Goal: Task Accomplishment & Management: Complete application form

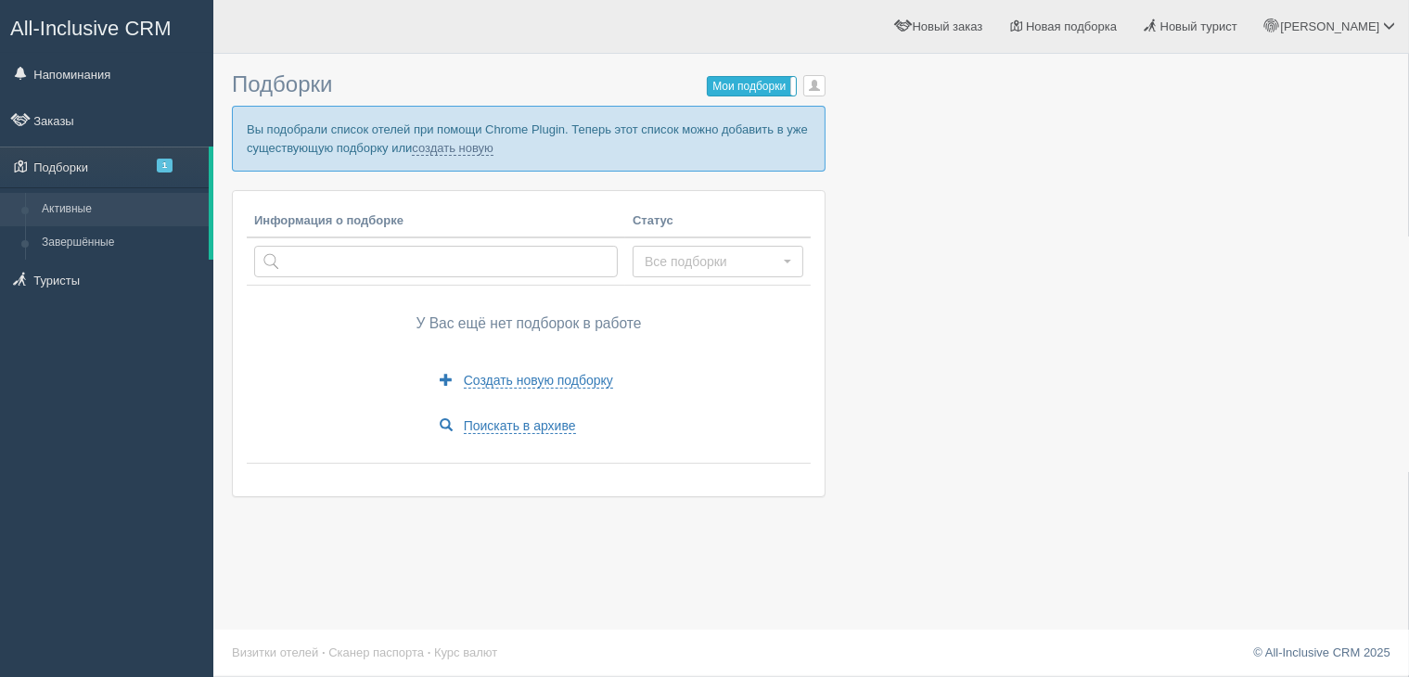
click at [757, 81] on label "Мои подборки" at bounding box center [752, 86] width 88 height 19
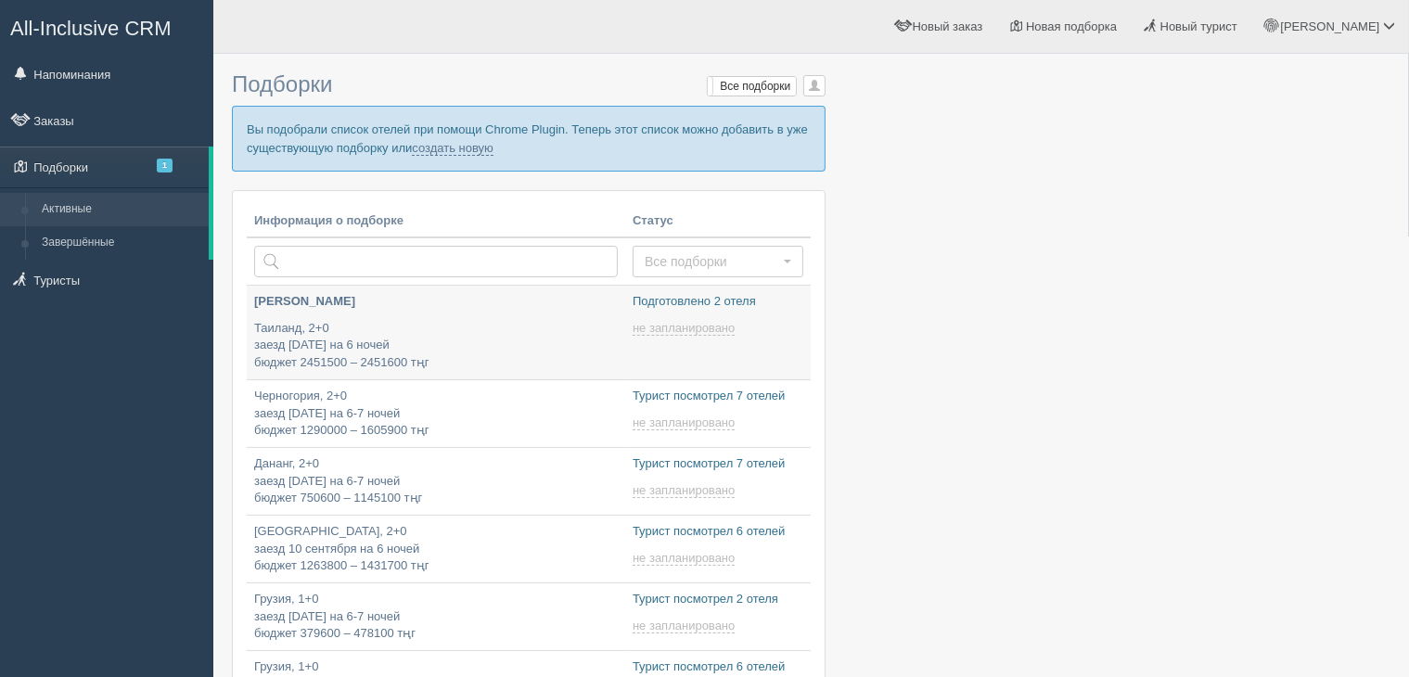
type input "[DATE] 13:55"
click at [531, 331] on p "Таиланд, 2+0 заезд 30 декабря на 6 ночей бюджет 2451500 – 2451600 тңг" at bounding box center [436, 346] width 364 height 52
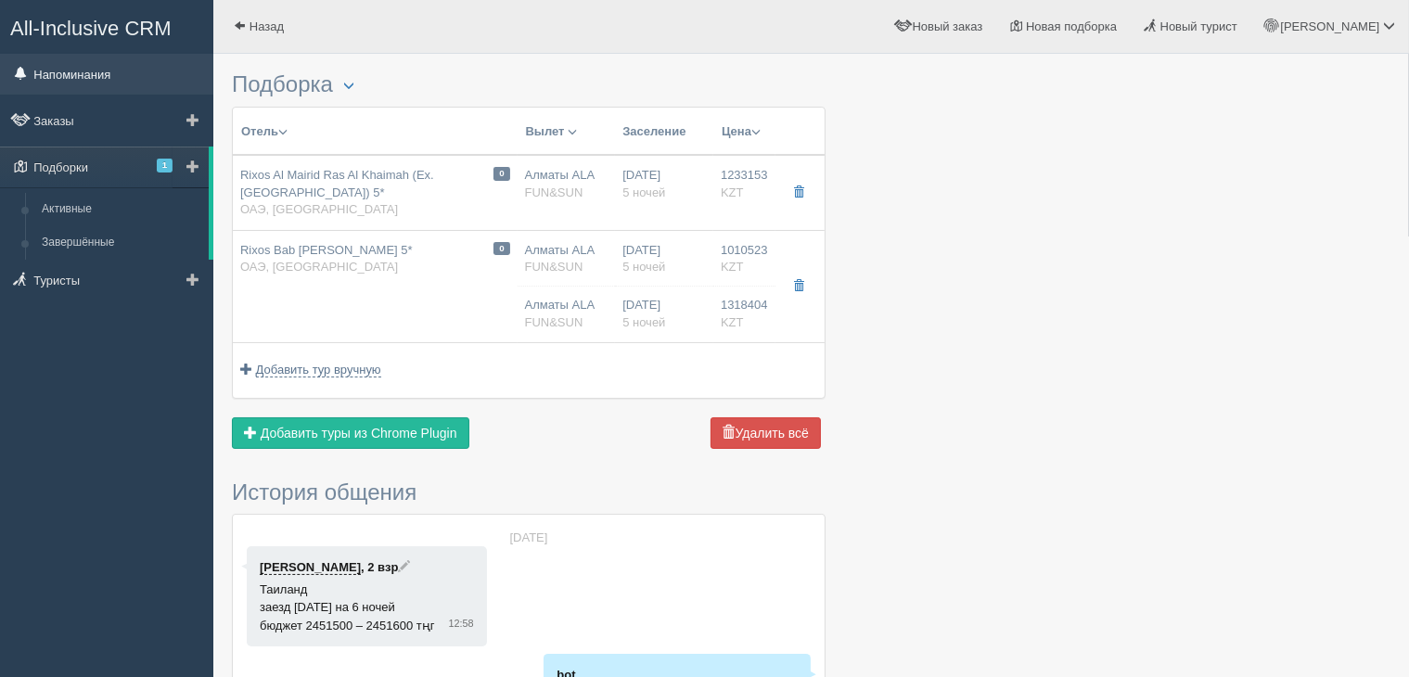
click at [58, 78] on link "Напоминания" at bounding box center [106, 74] width 213 height 41
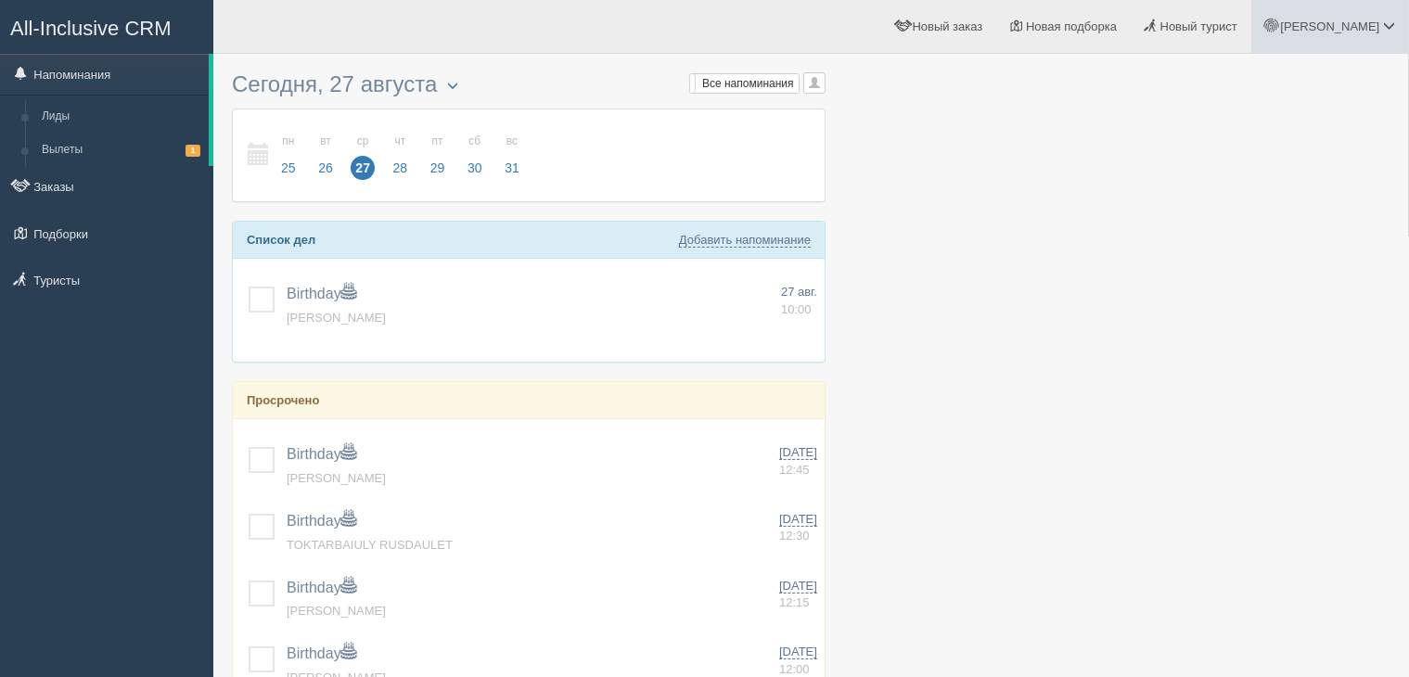
click at [1391, 18] on link "[PERSON_NAME]" at bounding box center [1330, 26] width 158 height 53
click at [1264, 229] on link "Выход" at bounding box center [1307, 241] width 202 height 40
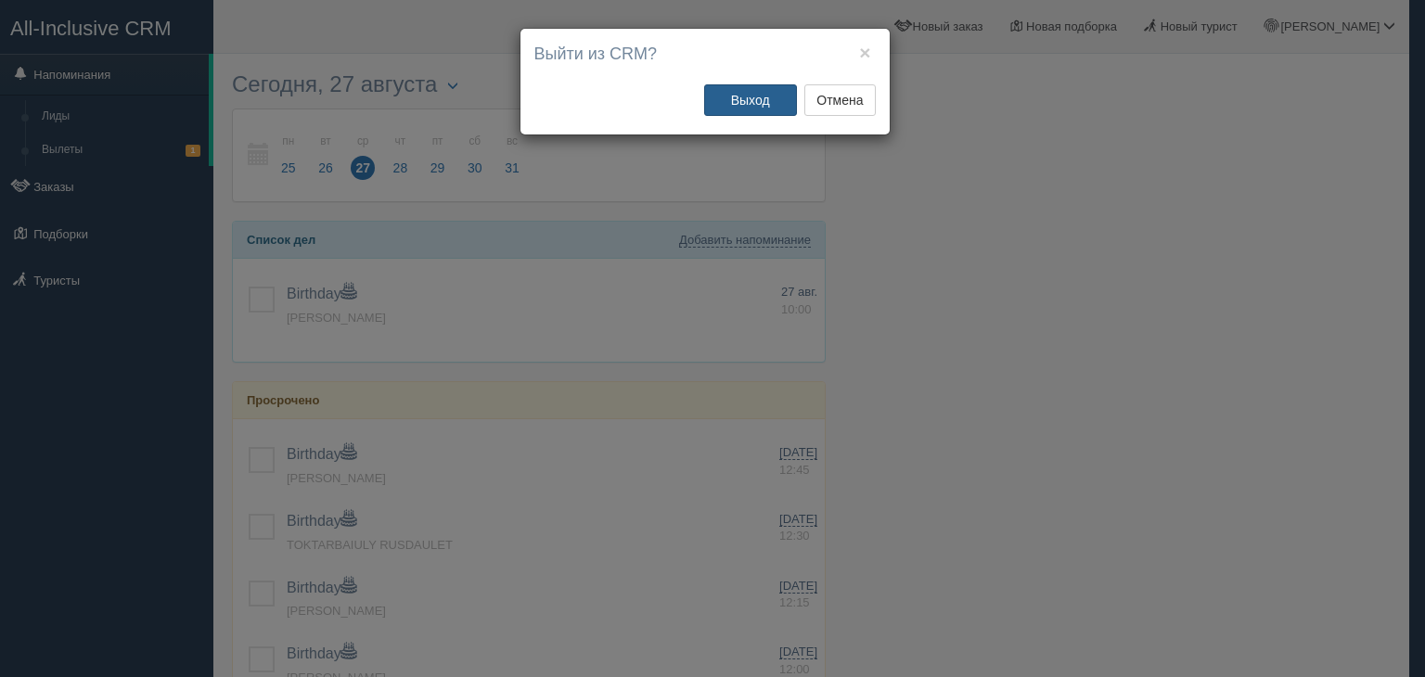
click at [761, 97] on button "Выход" at bounding box center [750, 100] width 93 height 32
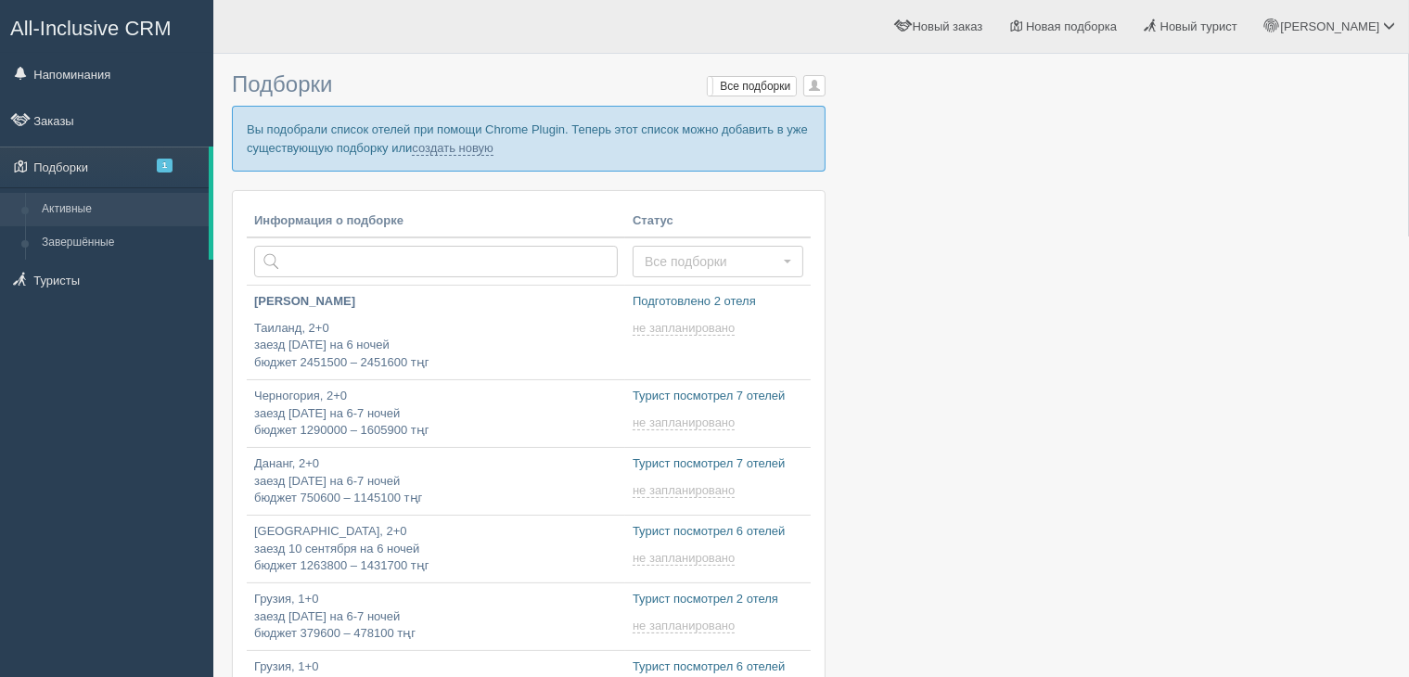
type input "2025-08-27 13:55"
click at [448, 149] on link "создать новую" at bounding box center [453, 148] width 82 height 15
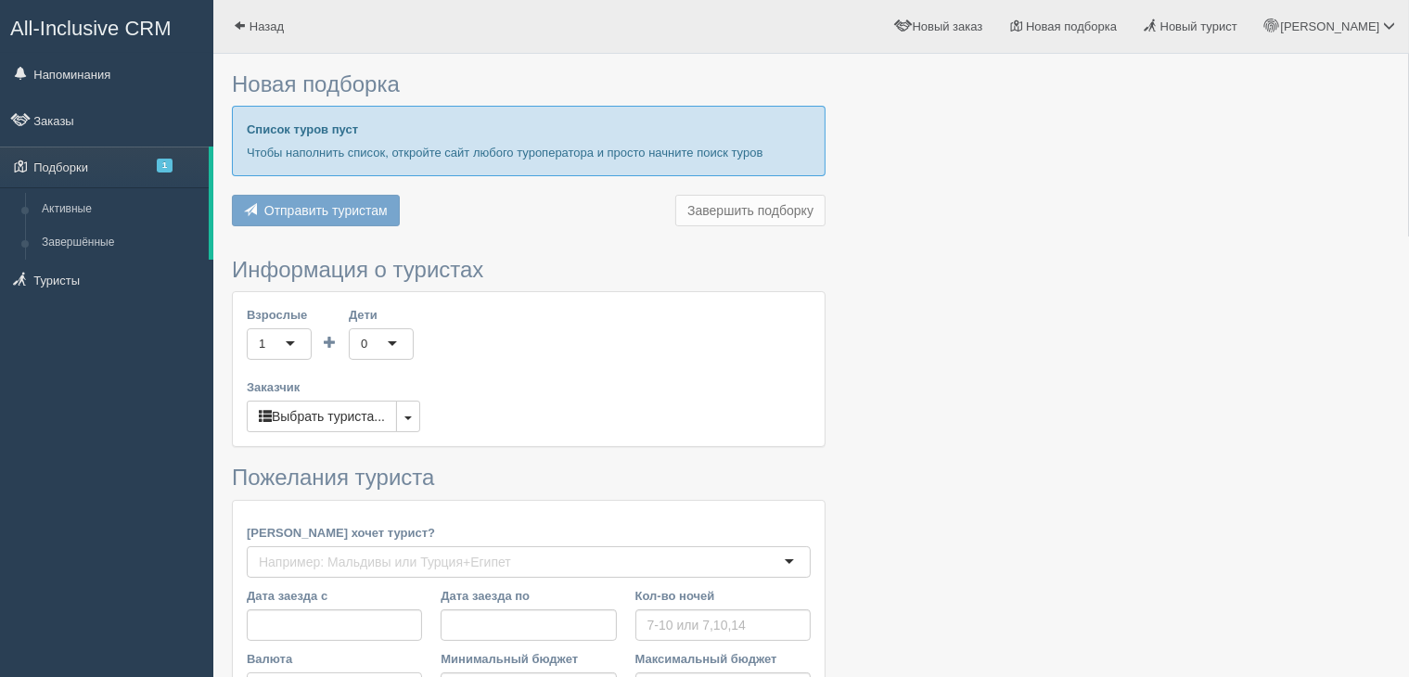
type input "8"
type input "1702800"
type input "1702900"
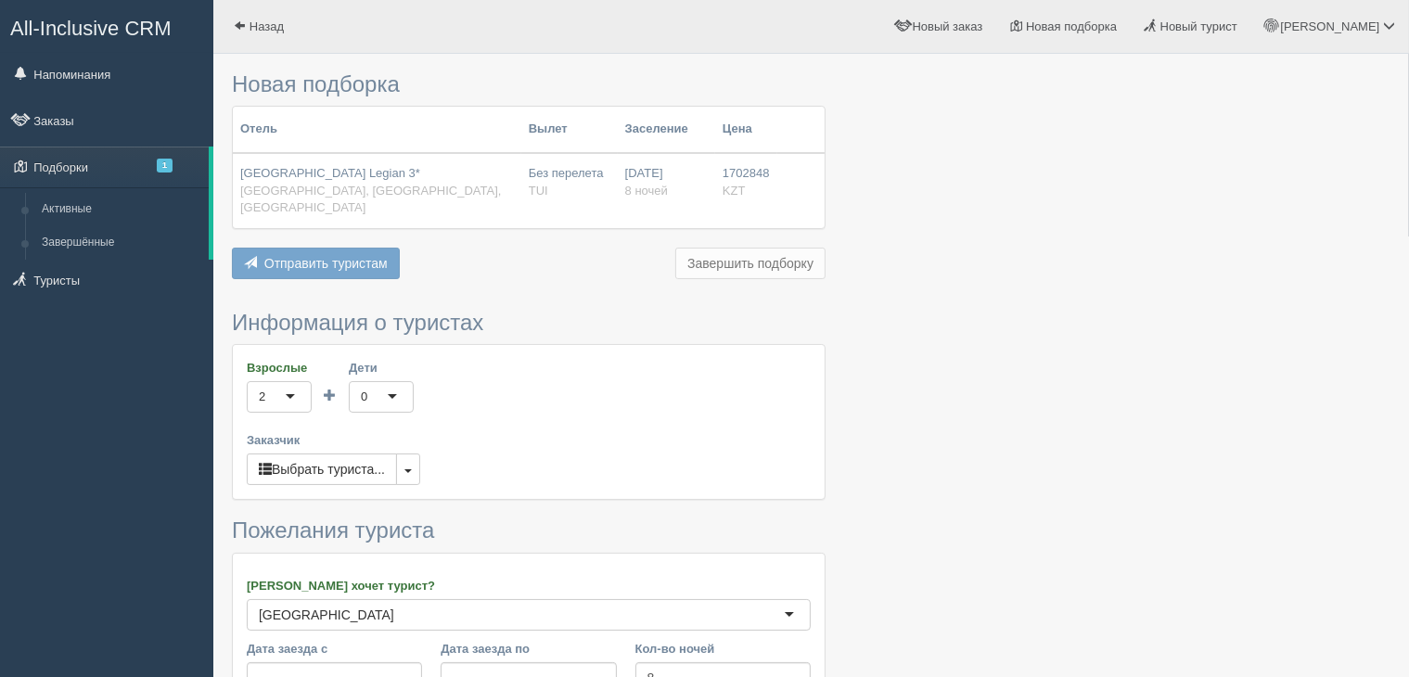
click at [337, 248] on div "Отправить туристам Отправить Завершить подборку Добавить из Plugin Добавить тур…" at bounding box center [529, 266] width 594 height 36
click at [330, 250] on div "Отправить туристам Отправить Завершить подборку Добавить из Plugin Добавить тур…" at bounding box center [529, 266] width 594 height 36
drag, startPoint x: 725, startPoint y: 253, endPoint x: 735, endPoint y: 240, distance: 16.0
click at [735, 248] on div "Отправить туристам Отправить Завершить подборку Добавить из Plugin Добавить тур…" at bounding box center [529, 266] width 594 height 36
click at [734, 248] on div "Отправить туристам Отправить Завершить подборку Добавить из Plugin Добавить тур…" at bounding box center [529, 266] width 594 height 36
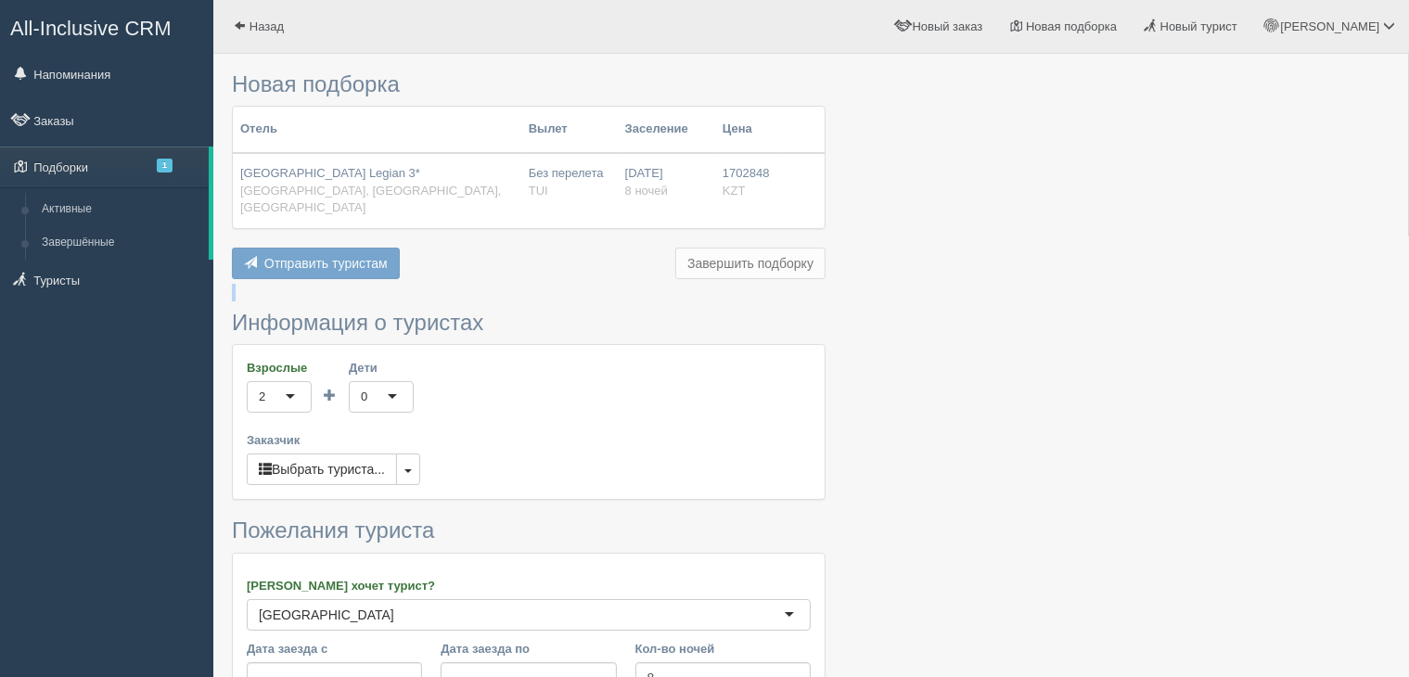
click at [734, 248] on div "Отправить туристам Отправить Завершить подборку Добавить из Plugin Добавить тур…" at bounding box center [529, 266] width 594 height 36
click at [731, 248] on div "Отправить туристам Отправить Завершить подборку Добавить из Plugin Добавить тур…" at bounding box center [529, 266] width 594 height 36
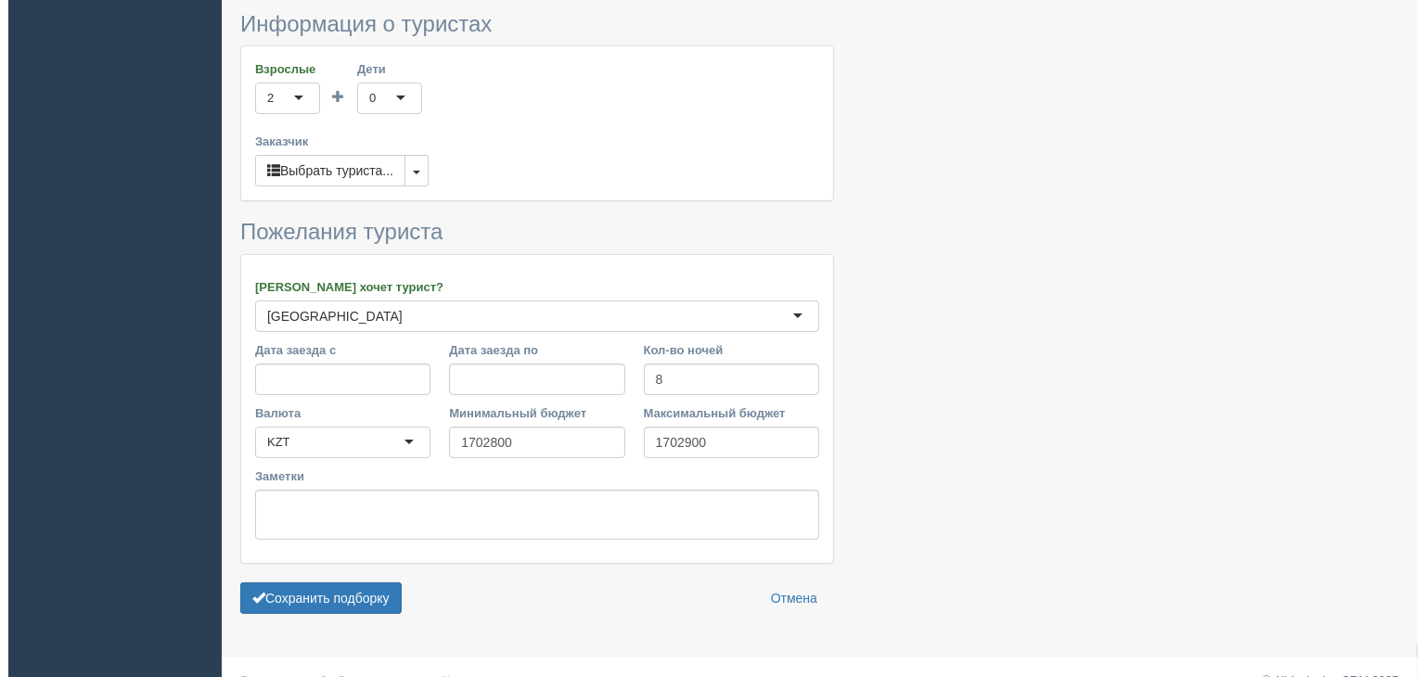
scroll to position [308, 0]
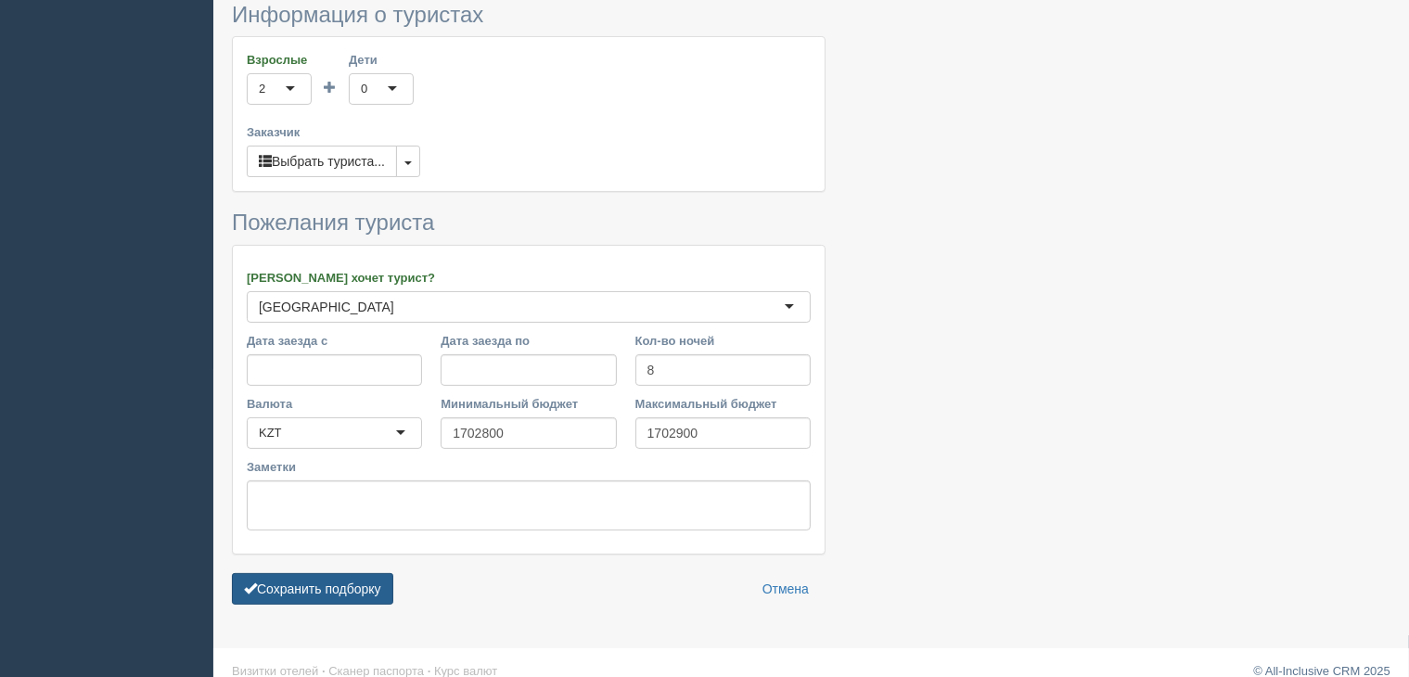
click at [353, 573] on button "Сохранить подборку" at bounding box center [312, 589] width 161 height 32
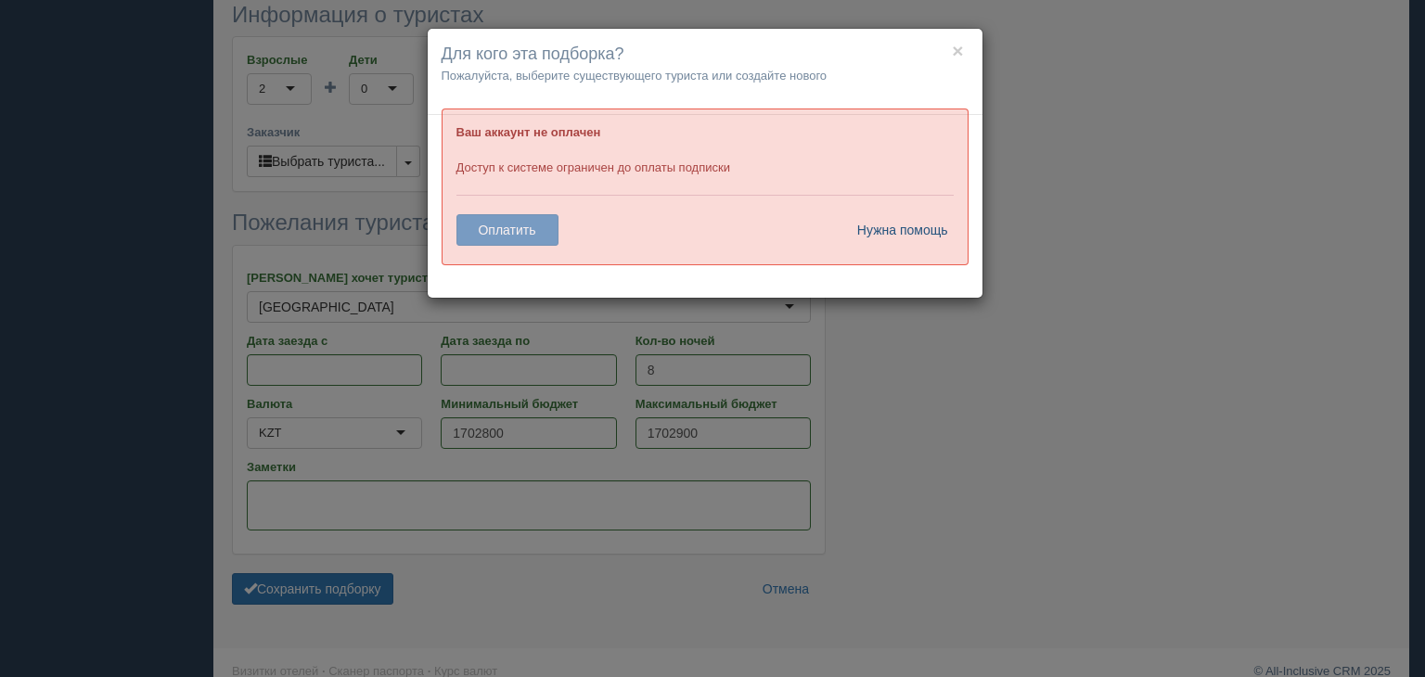
click at [909, 224] on link "Нужна помощь" at bounding box center [897, 230] width 104 height 32
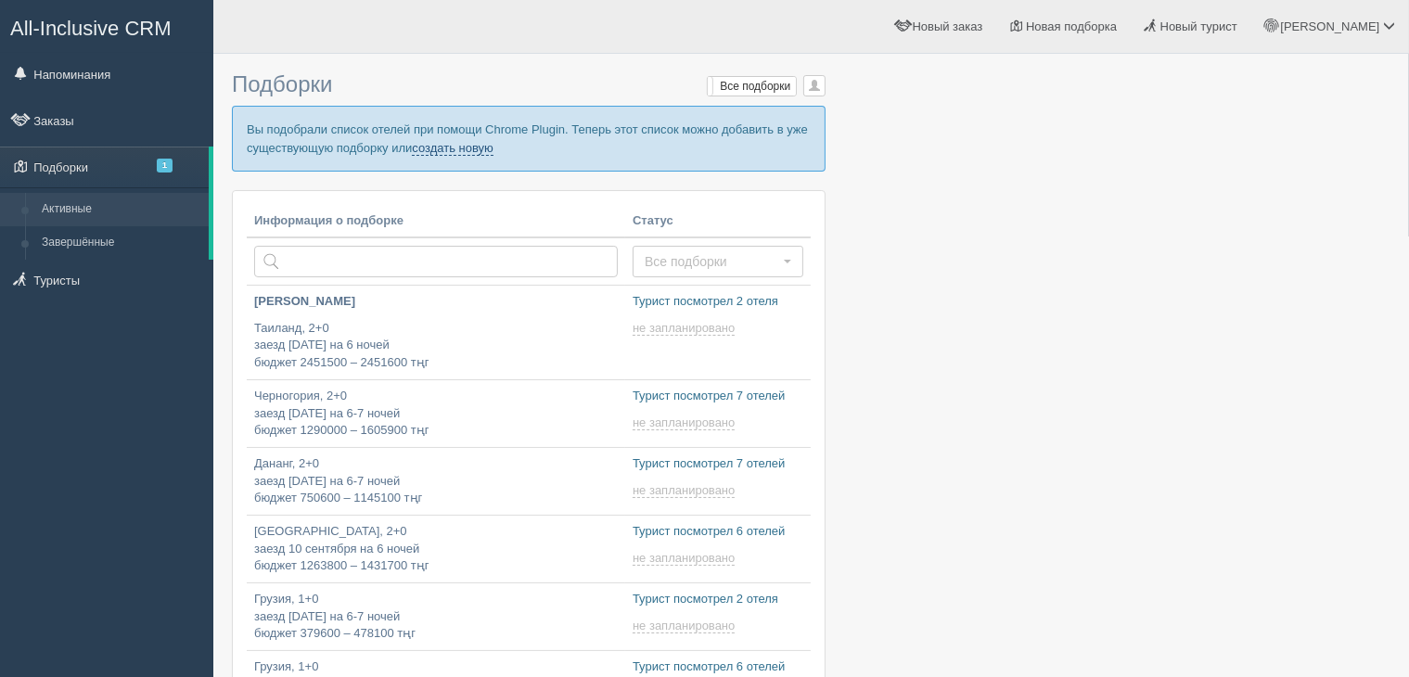
click at [442, 144] on link "создать новую" at bounding box center [453, 148] width 82 height 15
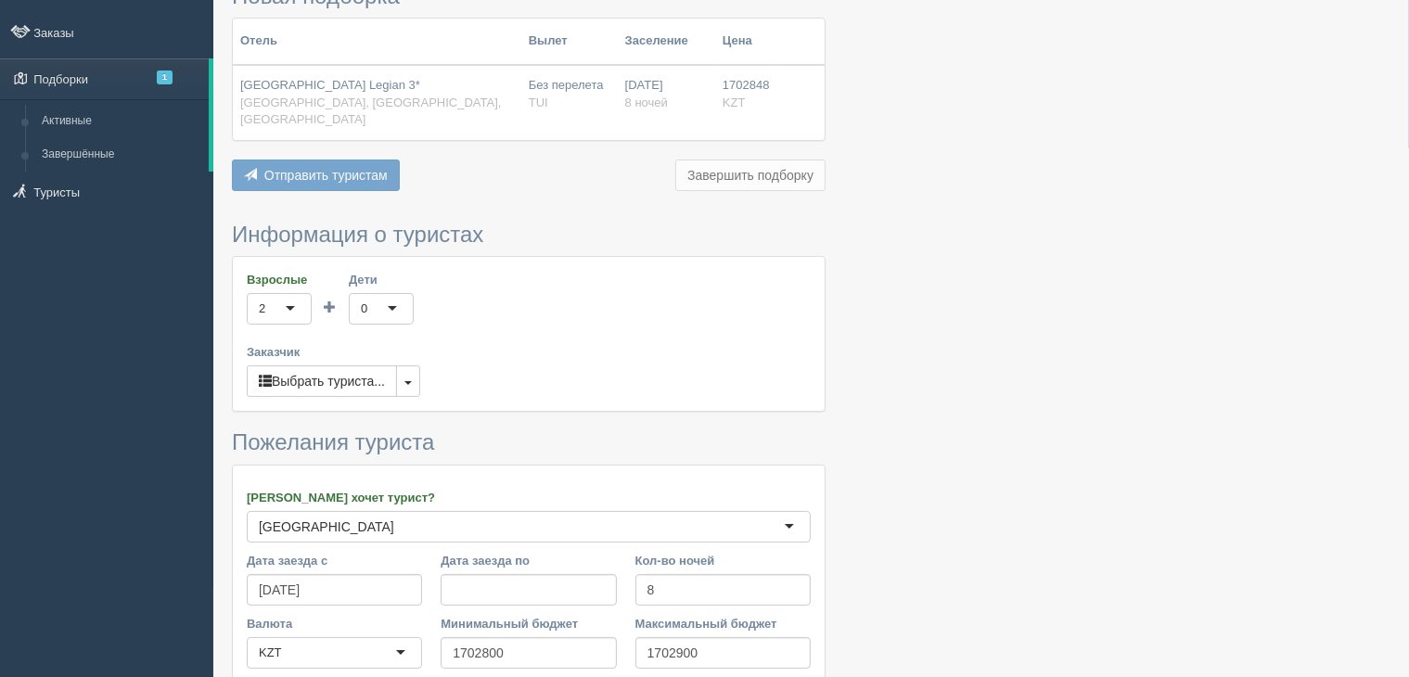
scroll to position [93, 0]
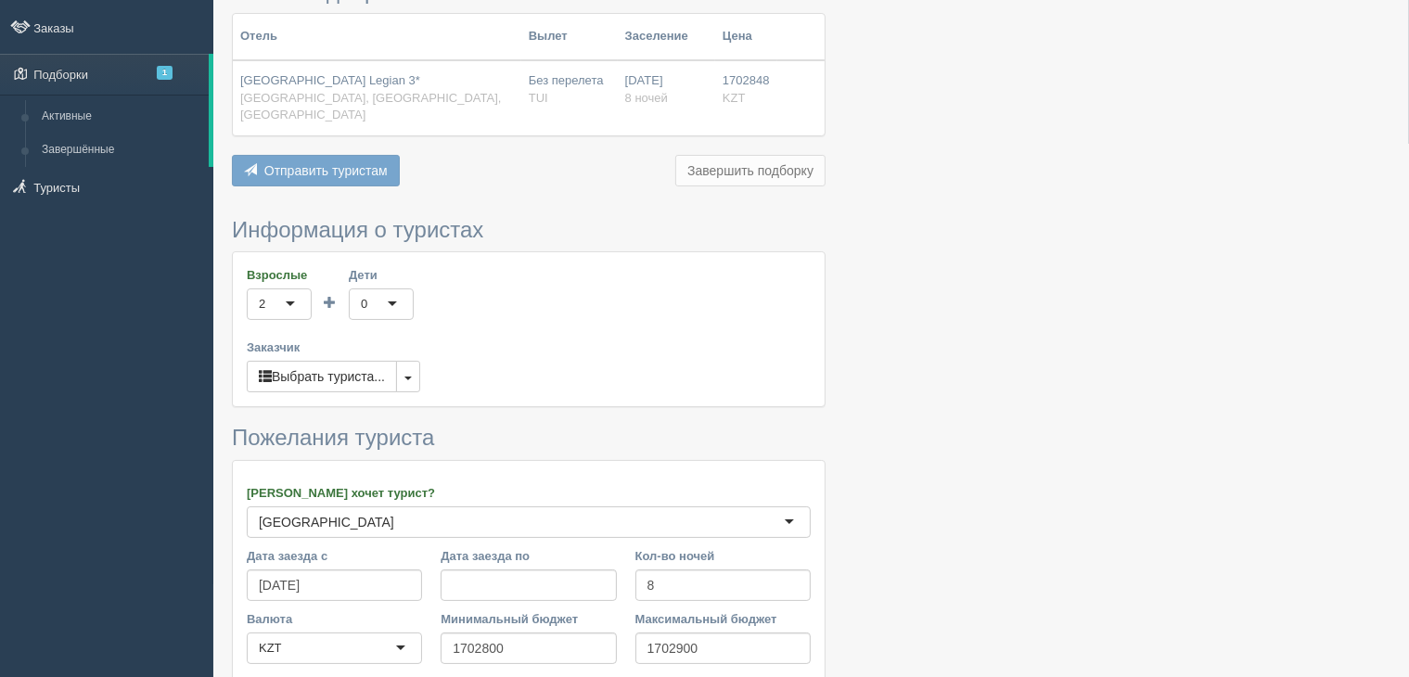
click at [375, 157] on div "Отправить туристам Отправить Завершить подборку Добавить из Plugin Добавить тур…" at bounding box center [529, 173] width 594 height 36
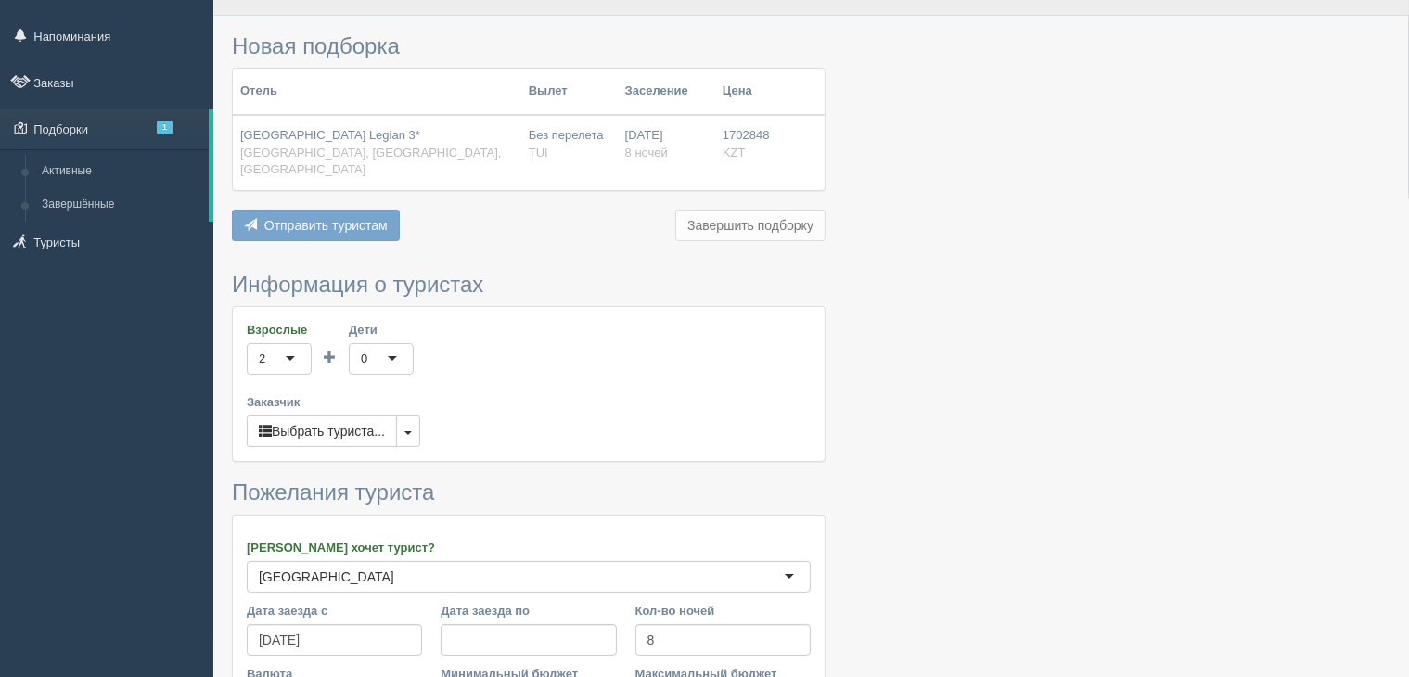
scroll to position [30, 0]
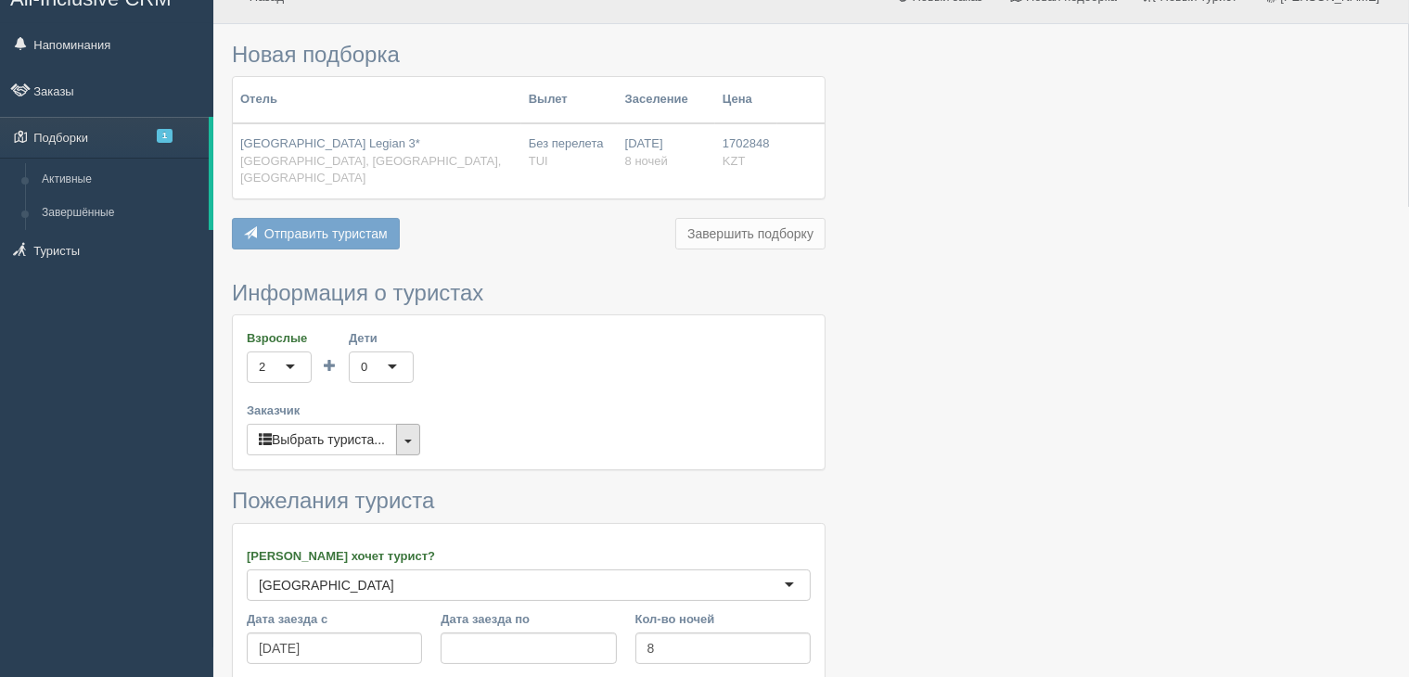
click at [407, 440] on span "button" at bounding box center [407, 442] width 7 height 4
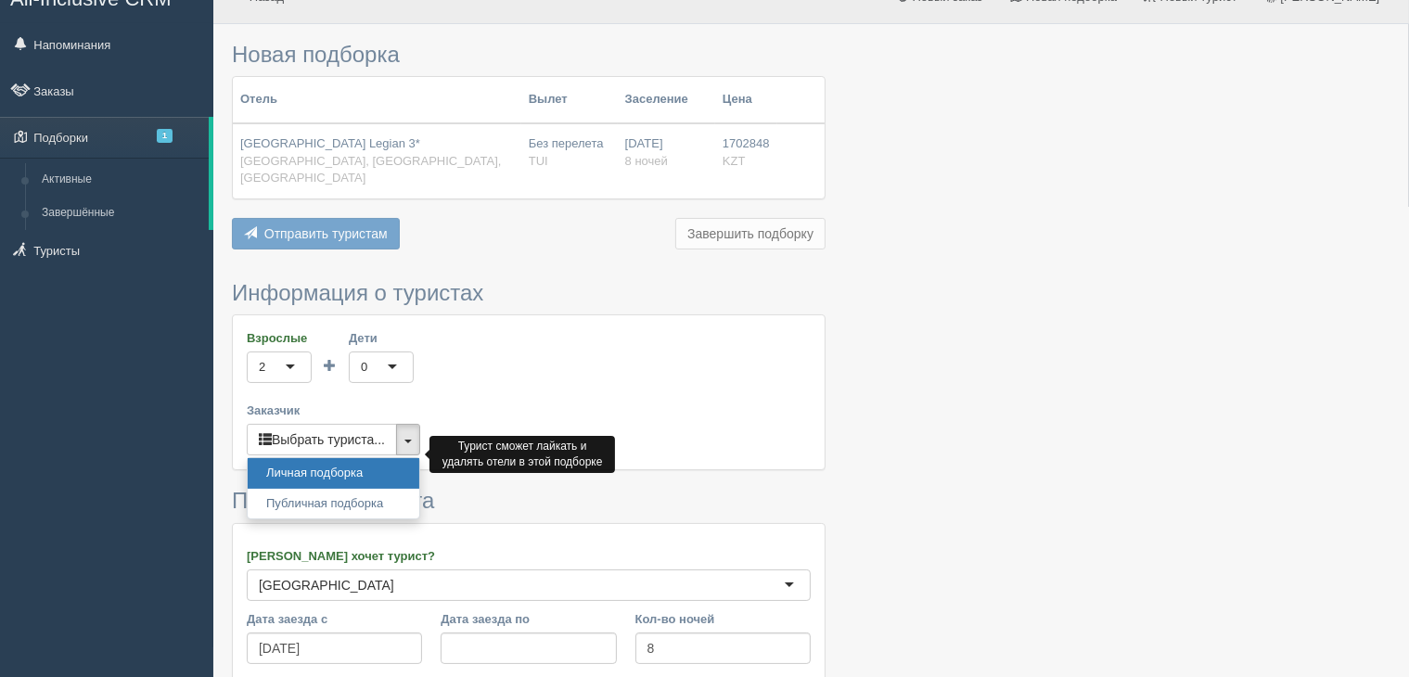
click at [349, 458] on link "Личная подборка" at bounding box center [334, 473] width 172 height 31
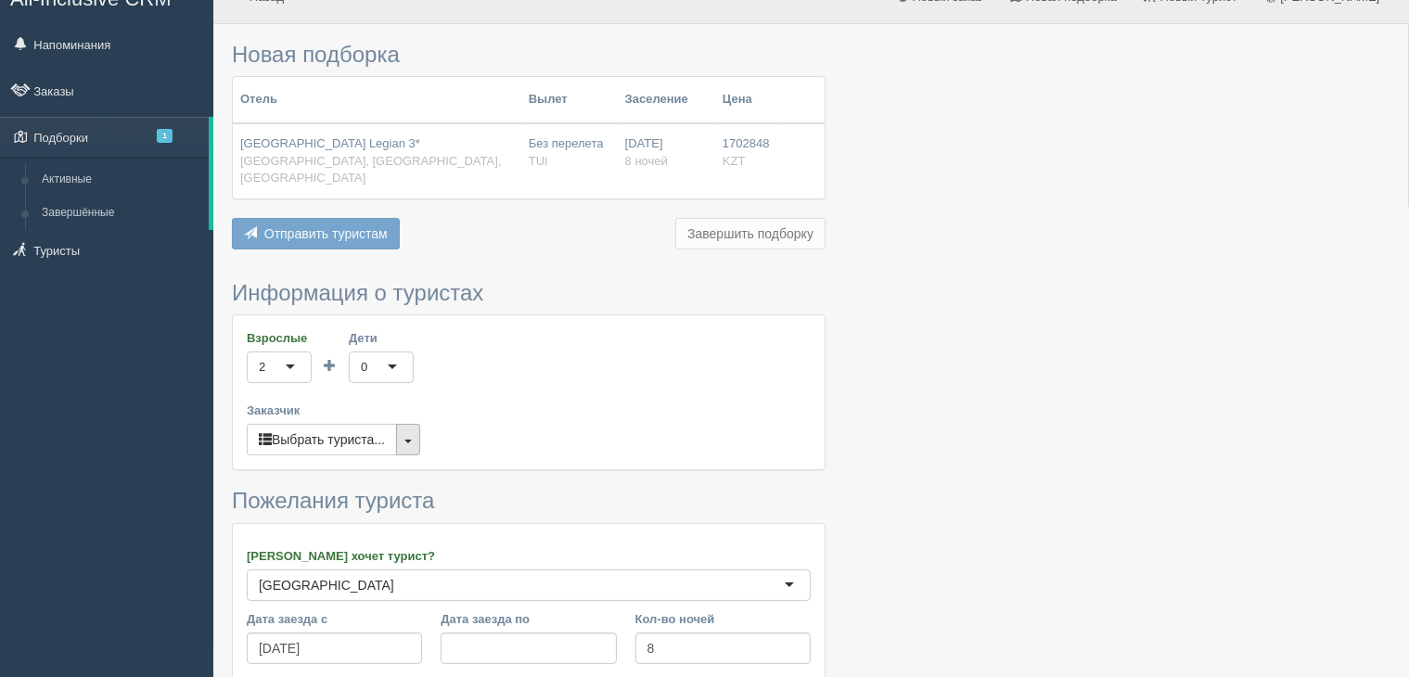
click at [407, 424] on button "button" at bounding box center [408, 440] width 24 height 32
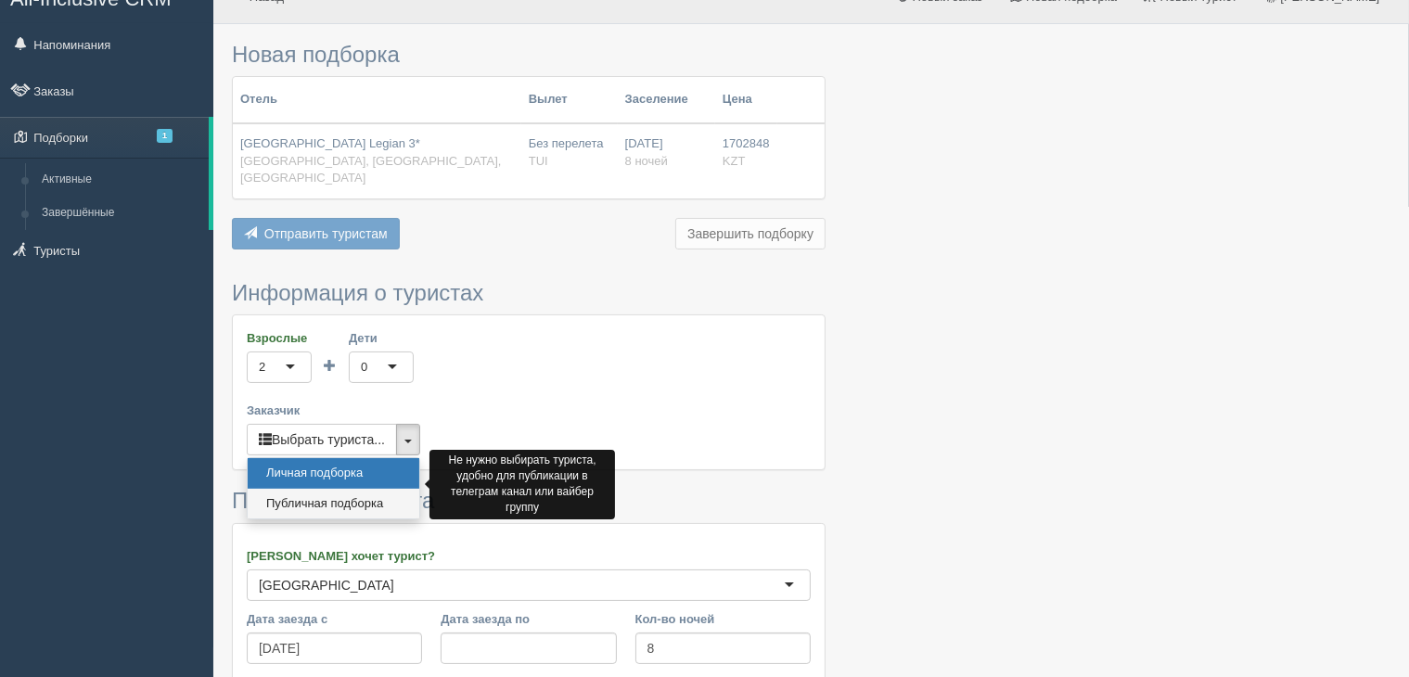
click at [344, 489] on link "Публичная подборка" at bounding box center [334, 504] width 172 height 31
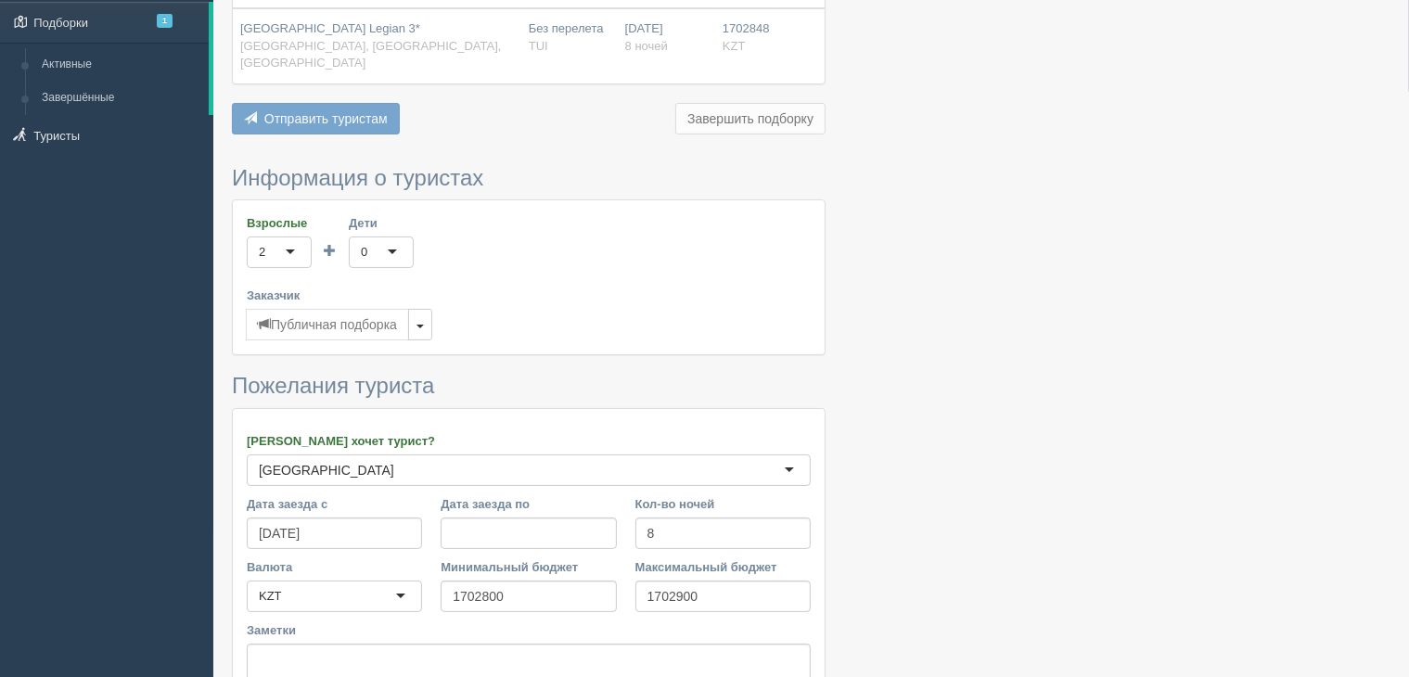
scroll to position [308, 0]
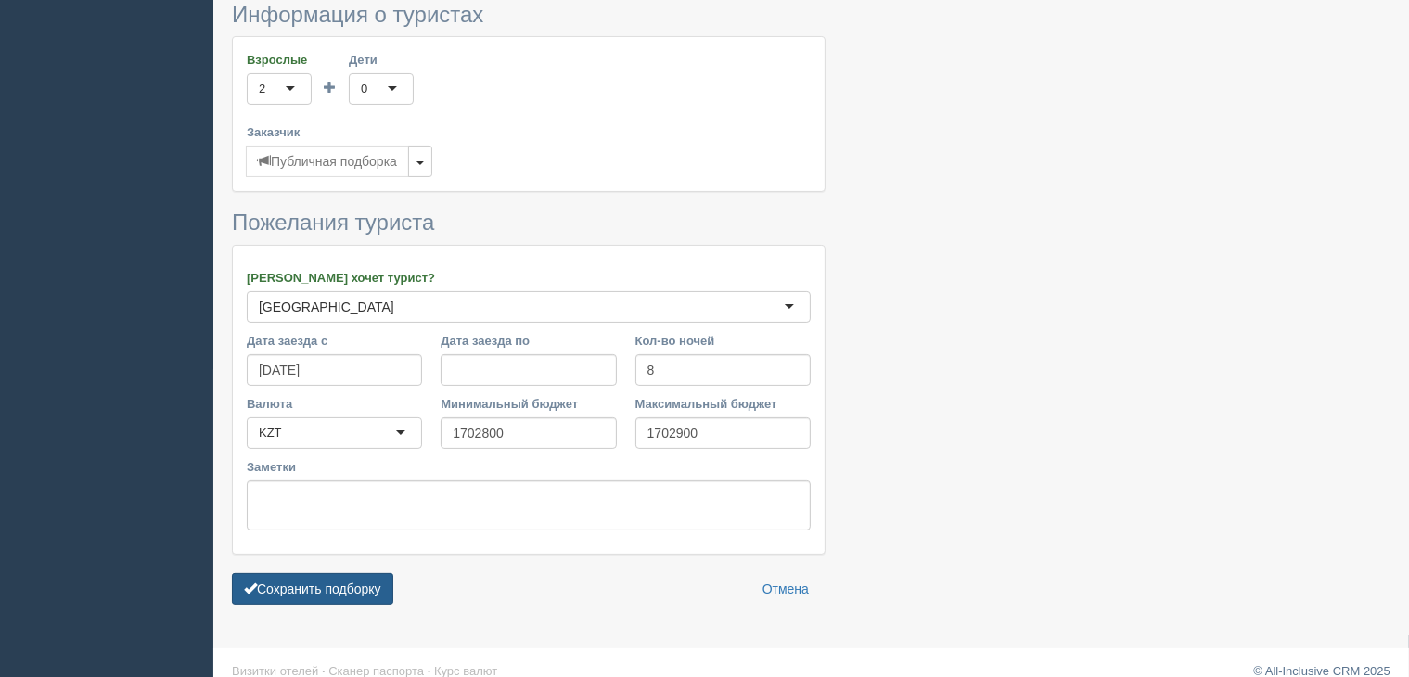
click at [329, 573] on button "Сохранить подборку" at bounding box center [312, 589] width 161 height 32
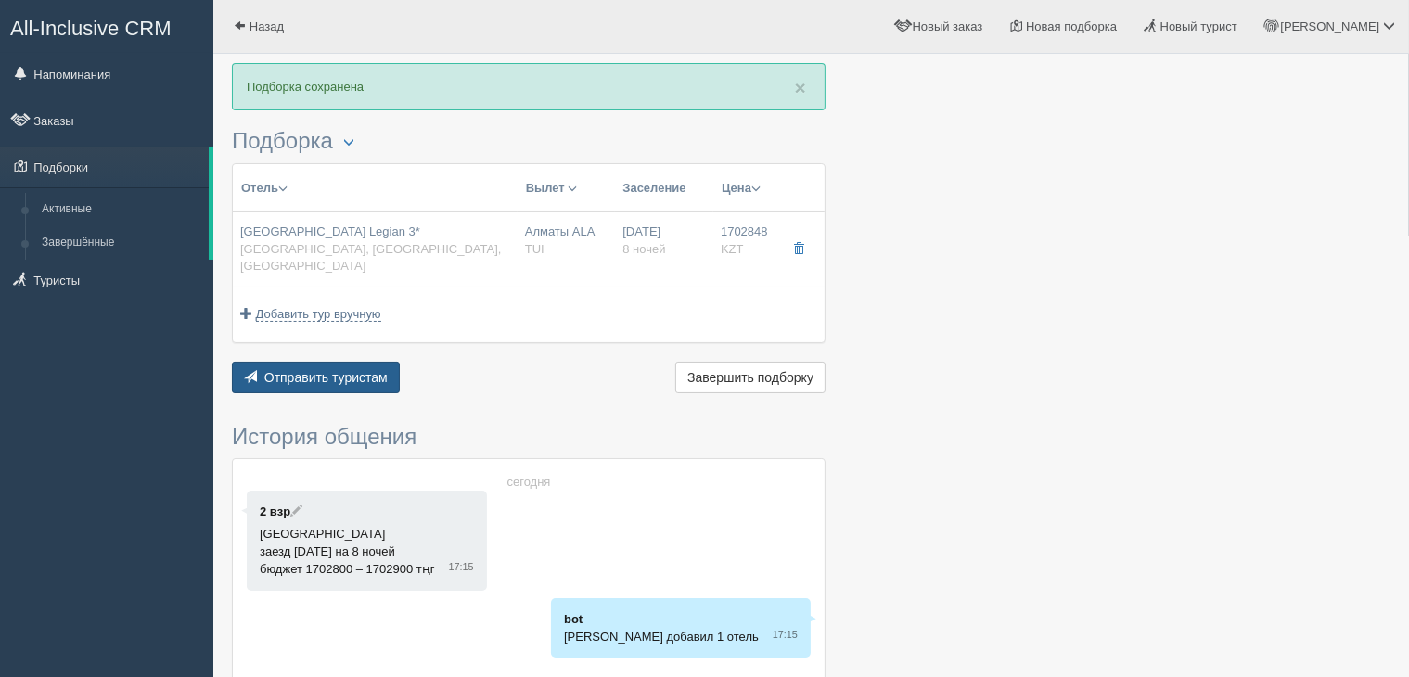
click at [349, 370] on span "Отправить туристам" at bounding box center [325, 377] width 123 height 15
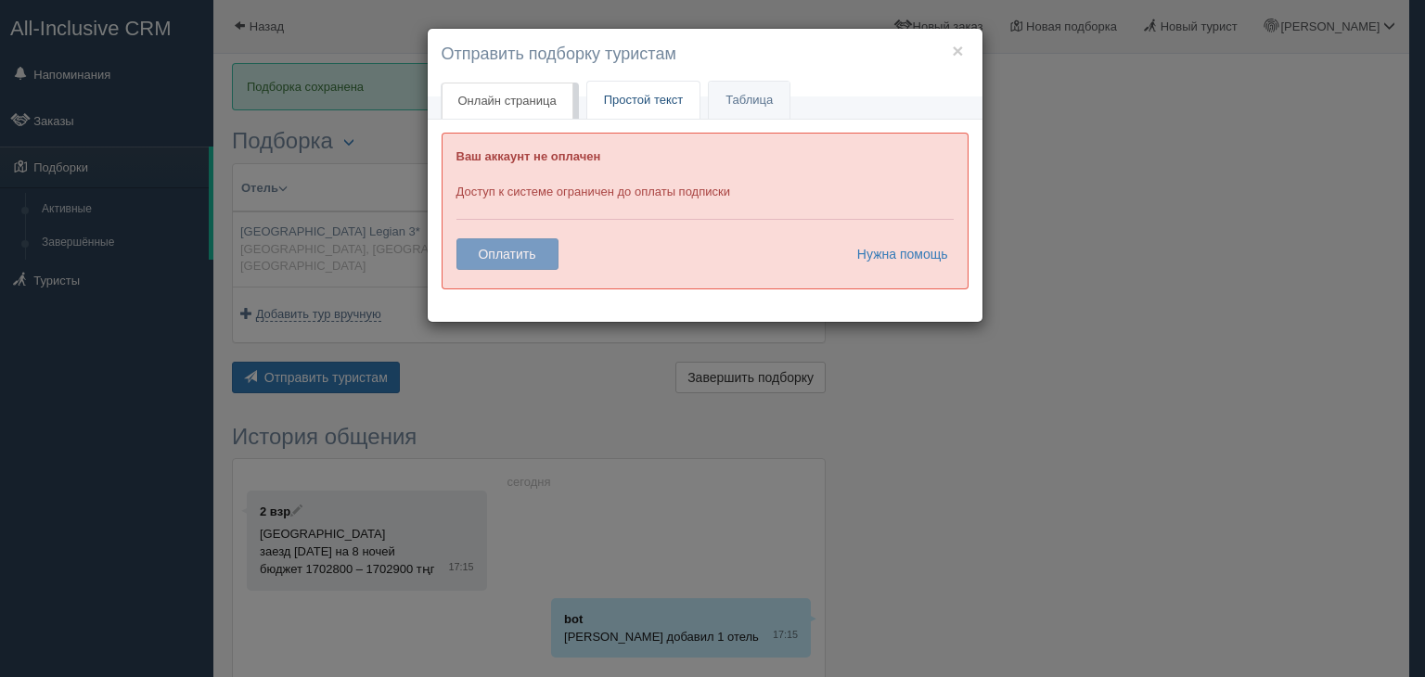
click at [637, 102] on span "Простой текст" at bounding box center [644, 100] width 80 height 14
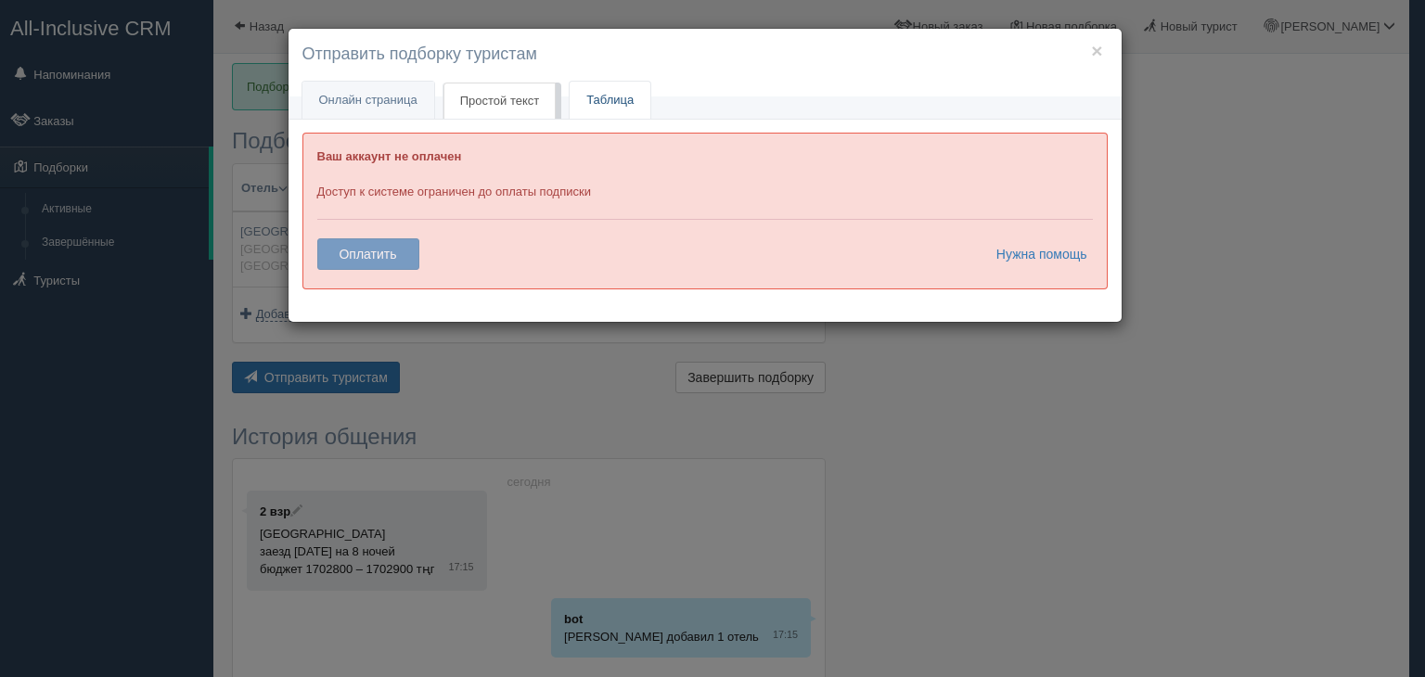
click at [616, 96] on link "Таблица" at bounding box center [610, 101] width 81 height 38
click at [340, 94] on span "Онлайн страница" at bounding box center [368, 100] width 98 height 14
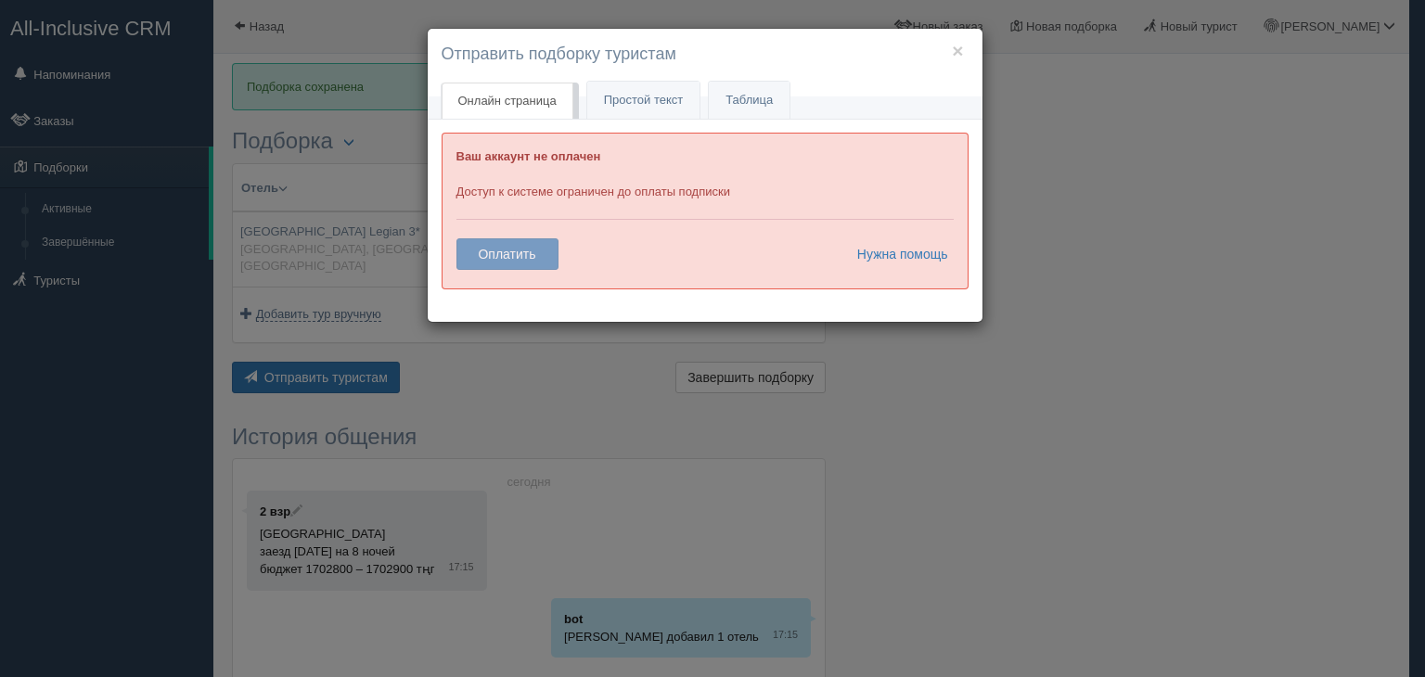
drag, startPoint x: 1288, startPoint y: 173, endPoint x: 940, endPoint y: 129, distance: 351.6
click at [1286, 169] on div "× Отправить подборку туристам Онлайн страница Онлайн Простой текст Текст Таблица" at bounding box center [712, 338] width 1425 height 677
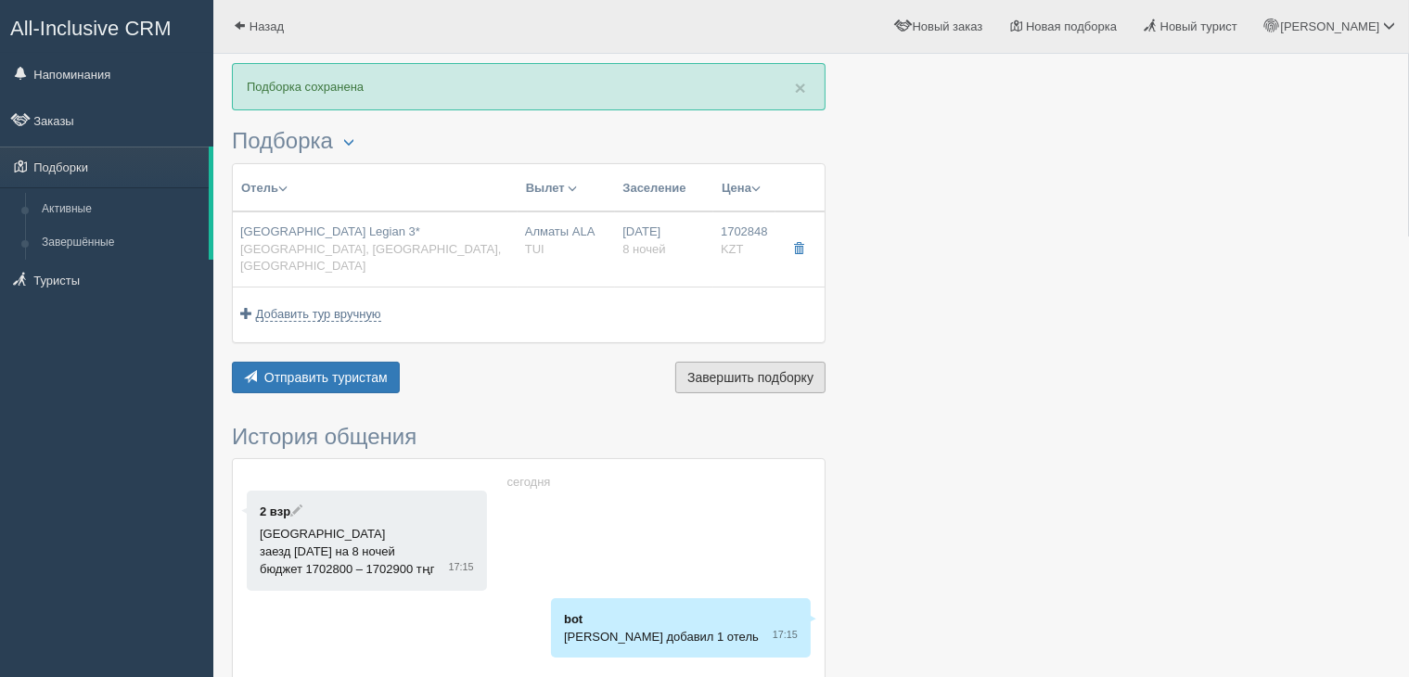
click at [731, 370] on span "Завершить подборку" at bounding box center [750, 377] width 126 height 15
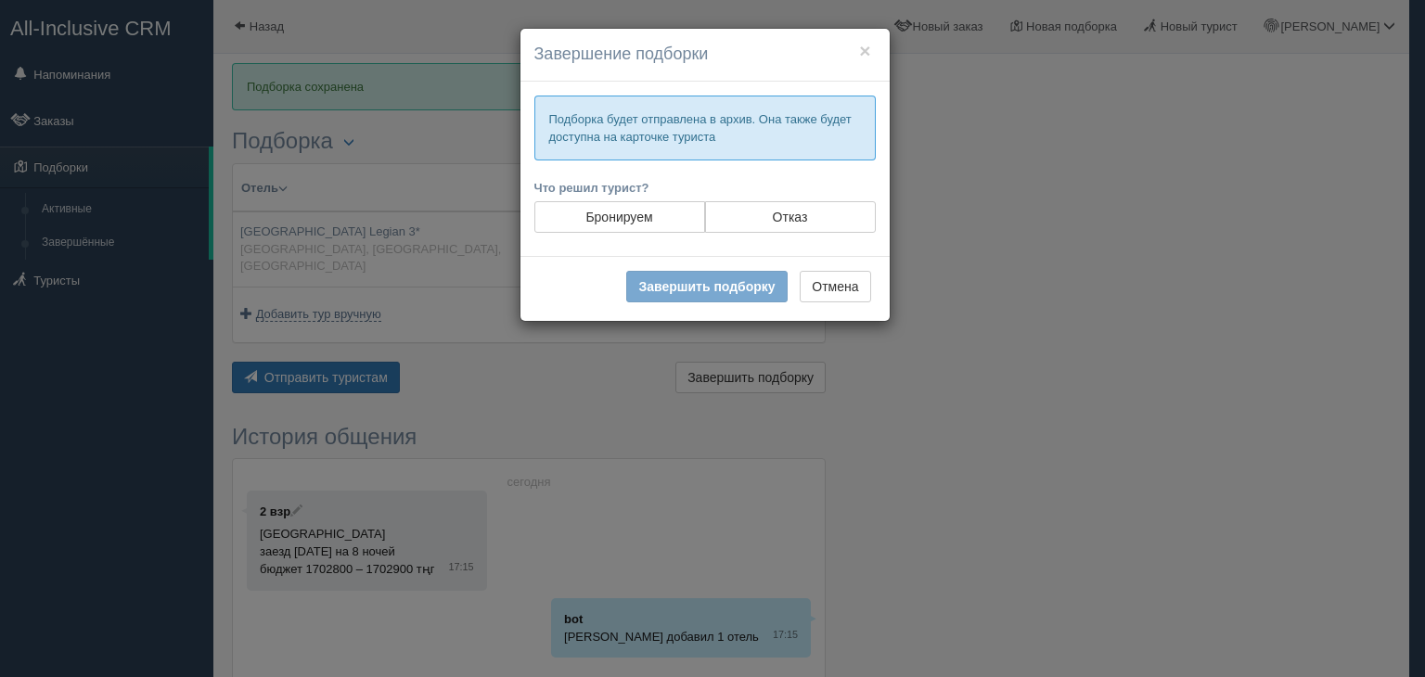
drag, startPoint x: 1013, startPoint y: 301, endPoint x: 953, endPoint y: 257, distance: 75.0
click at [1013, 300] on div "× Завершение подборки Подборка будет отправлена в архив. Она также будет доступ…" at bounding box center [712, 338] width 1425 height 677
